Goal: Task Accomplishment & Management: Use online tool/utility

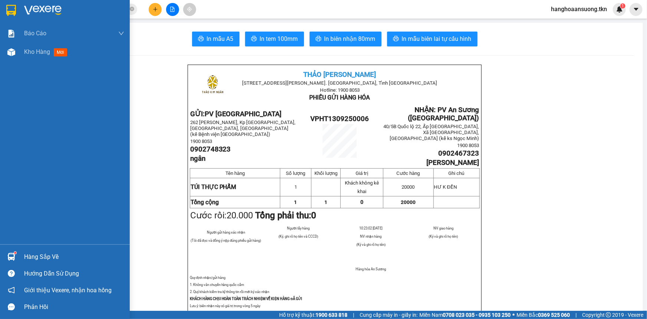
click at [19, 254] on div "Hàng sắp về" at bounding box center [65, 256] width 130 height 17
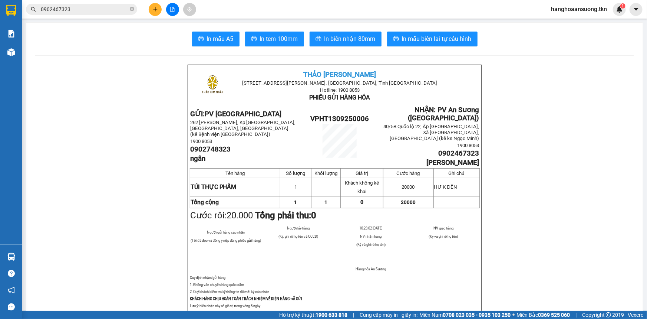
click at [109, 137] on section "Kết quả tìm kiếm ( 11 ) Bộ lọc Mã ĐH Trạng thái Món hàng Thu hộ Tổng cước Chưa …" at bounding box center [323, 159] width 647 height 319
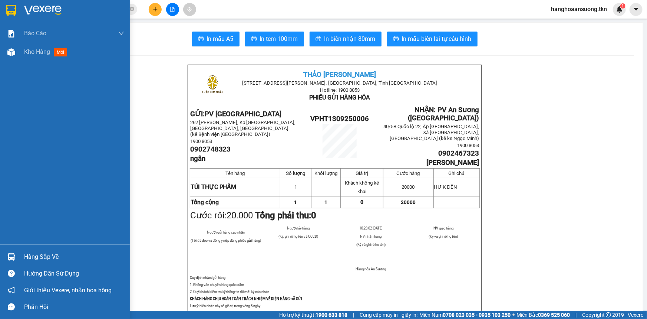
click at [13, 260] on img at bounding box center [11, 257] width 8 height 8
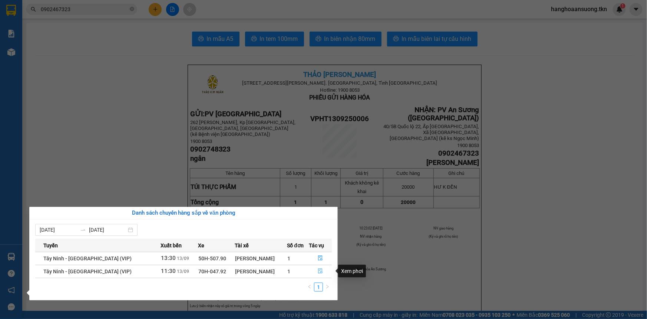
click at [318, 271] on icon "file-done" at bounding box center [320, 270] width 5 height 5
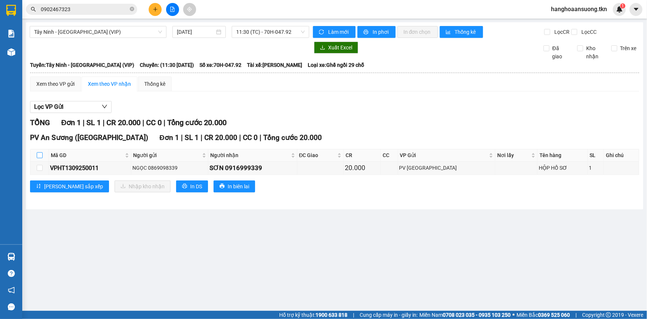
click at [40, 156] on input "checkbox" at bounding box center [40, 155] width 6 height 6
checkbox input "true"
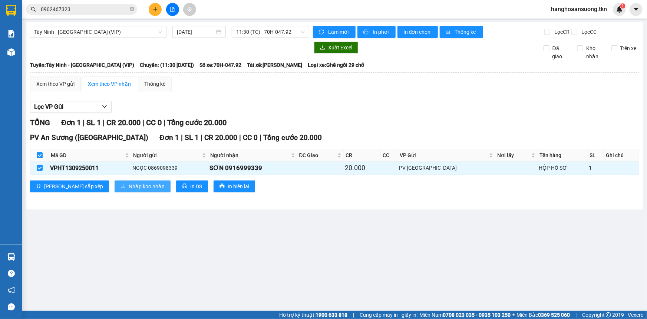
click at [129, 184] on span "Nhập kho nhận" at bounding box center [147, 186] width 36 height 8
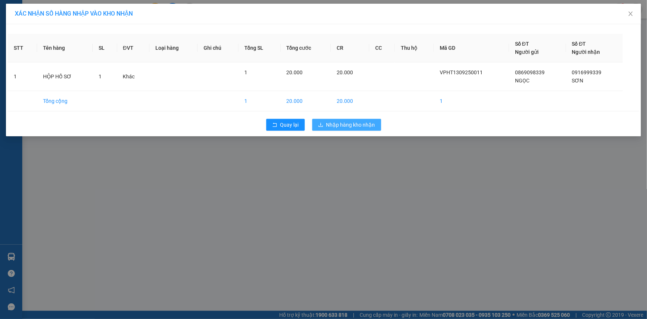
click at [347, 119] on button "Nhập hàng kho nhận" at bounding box center [346, 125] width 69 height 12
